Goal: Navigation & Orientation: Find specific page/section

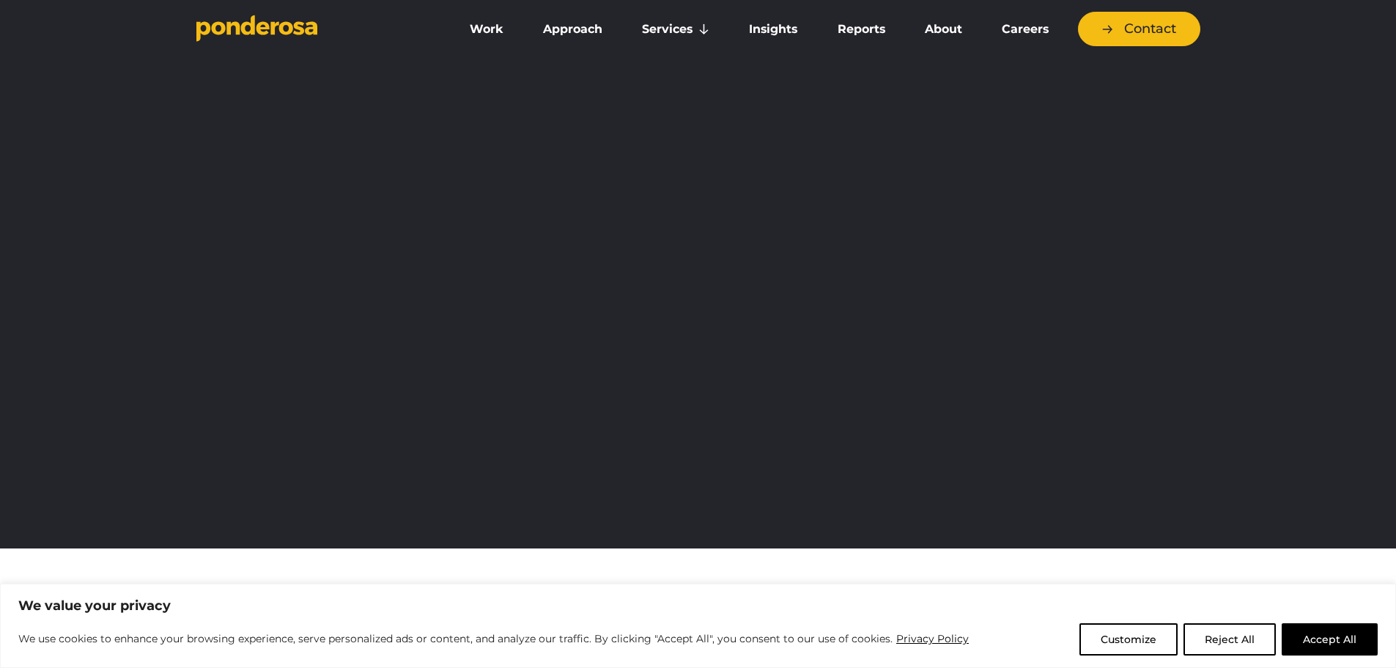
scroll to position [73, 0]
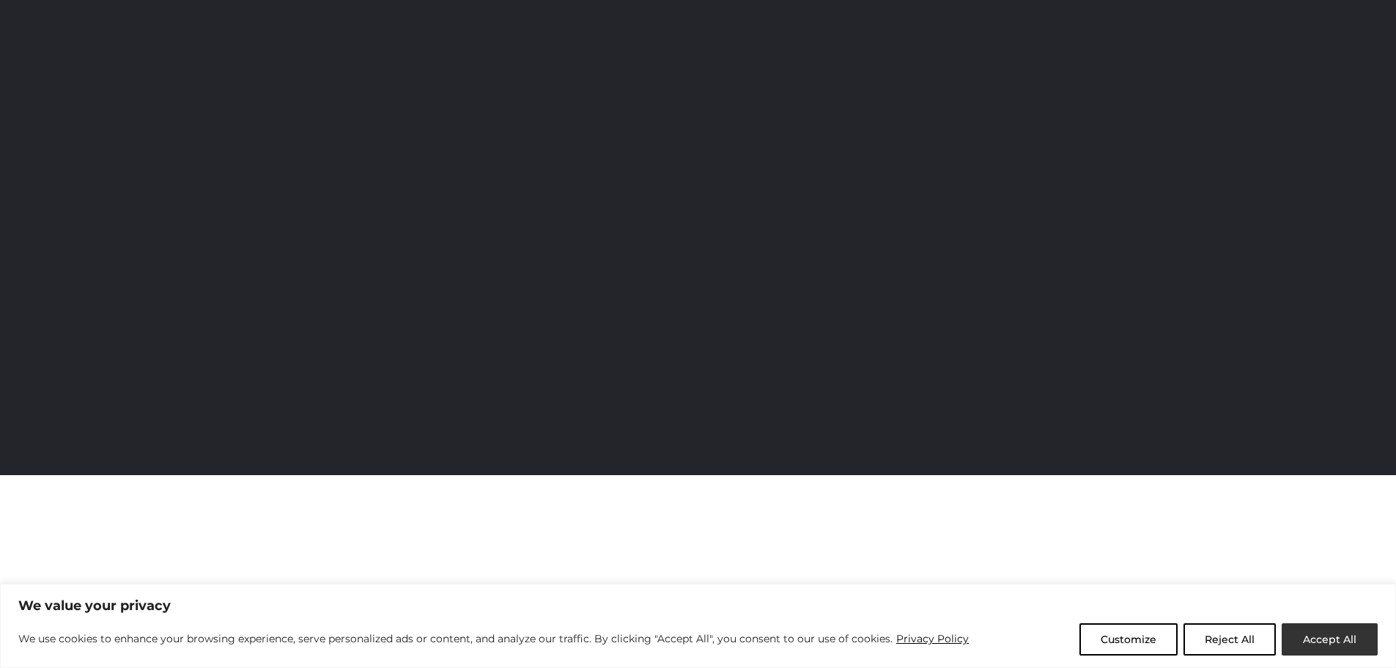
click at [1312, 639] on button "Accept All" at bounding box center [1330, 639] width 96 height 32
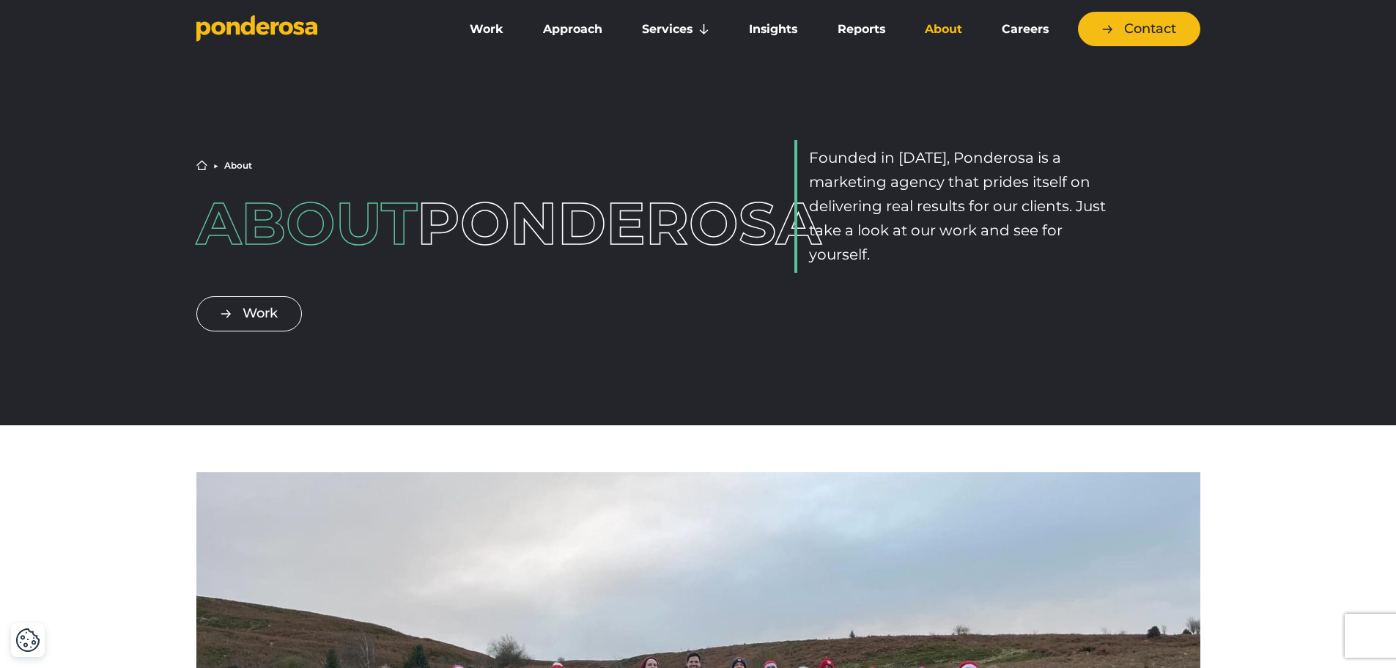
click at [249, 32] on icon "Go to homepage" at bounding box center [247, 25] width 14 height 20
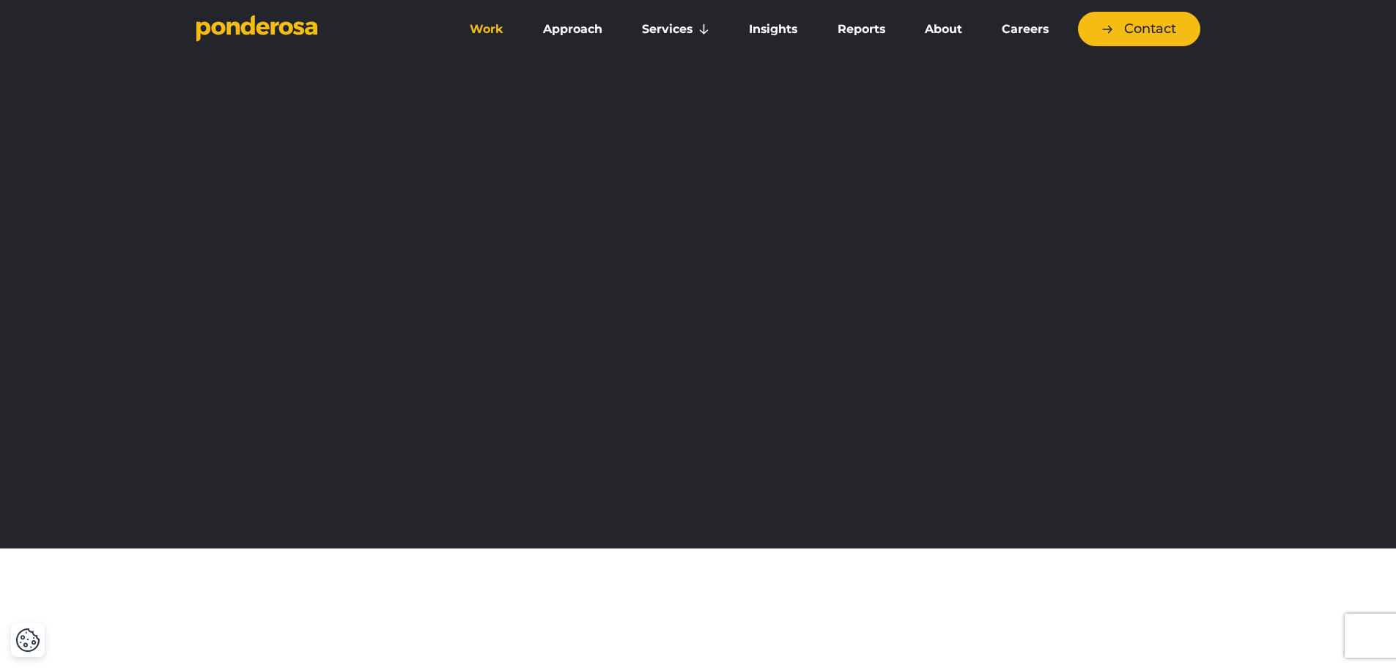
click at [476, 32] on link "Work" at bounding box center [486, 29] width 67 height 31
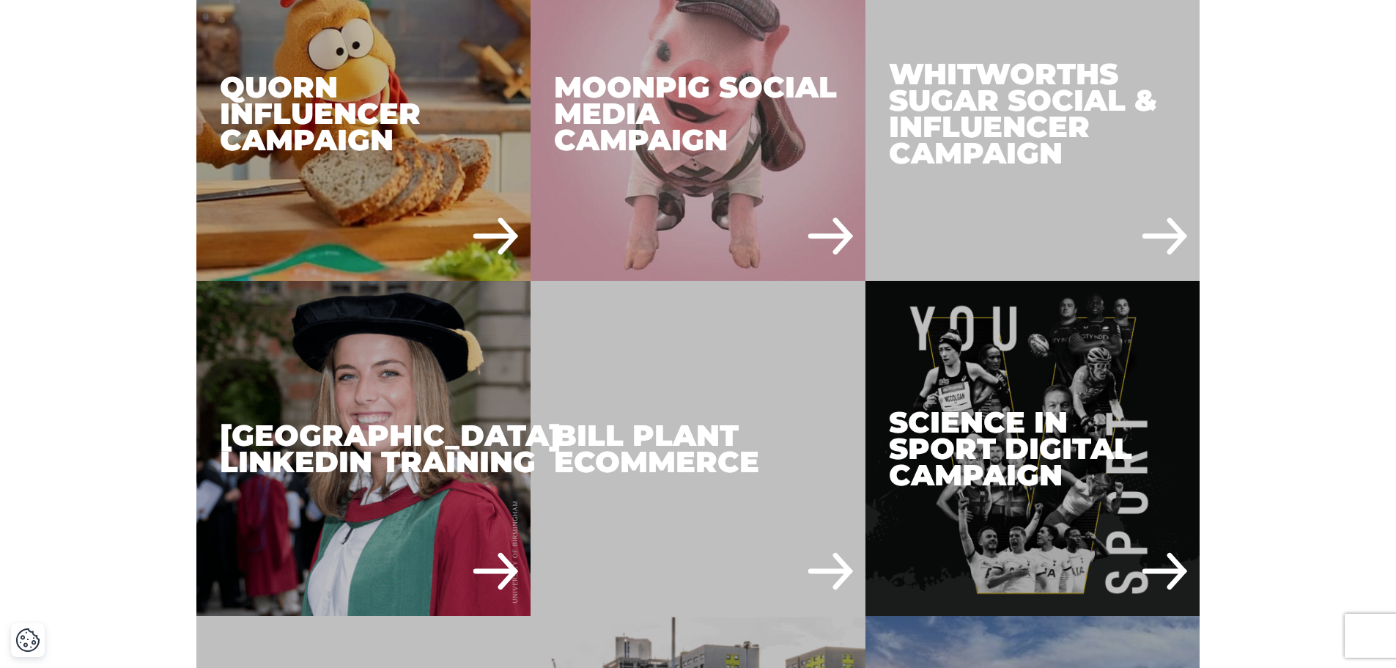
scroll to position [2565, 0]
